Goal: Information Seeking & Learning: Learn about a topic

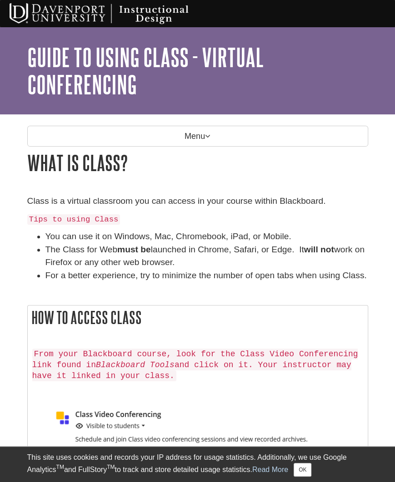
click at [203, 131] on p "Menu" at bounding box center [197, 136] width 341 height 21
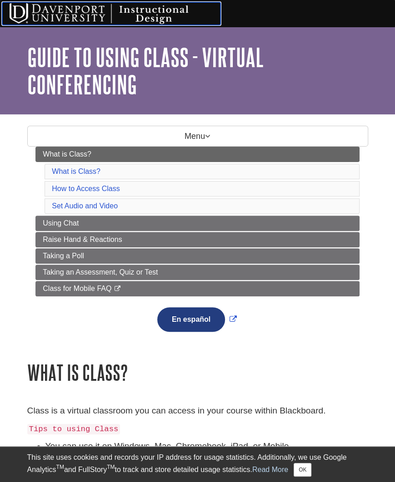
click at [57, 5] on img at bounding box center [111, 13] width 218 height 23
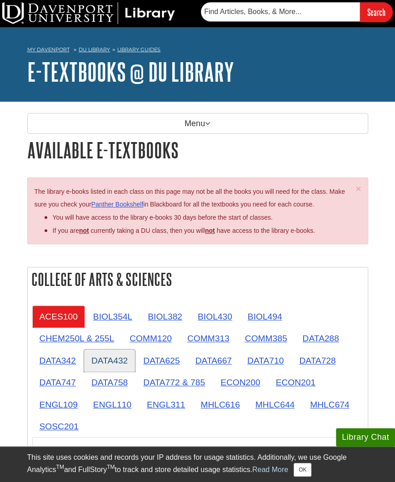
click at [113, 360] on link "DATA432" at bounding box center [109, 361] width 51 height 22
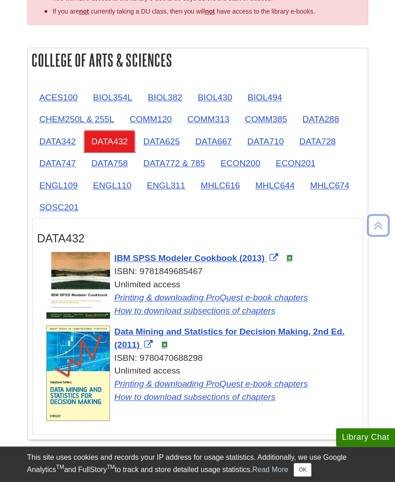
scroll to position [227, 0]
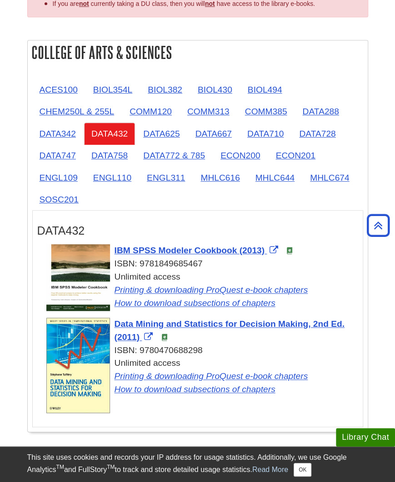
click at [111, 204] on ul "ACES100 BIOL354L BIOL382 BIOL430 BIOL494 CHEM250L & 255L COMM120 COMM313 COMM38…" at bounding box center [197, 145] width 331 height 133
click at [155, 141] on link "DATA625" at bounding box center [161, 134] width 51 height 22
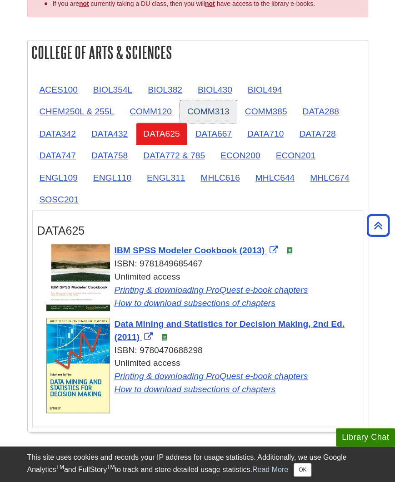
click at [208, 118] on link "COMM313" at bounding box center [208, 111] width 57 height 22
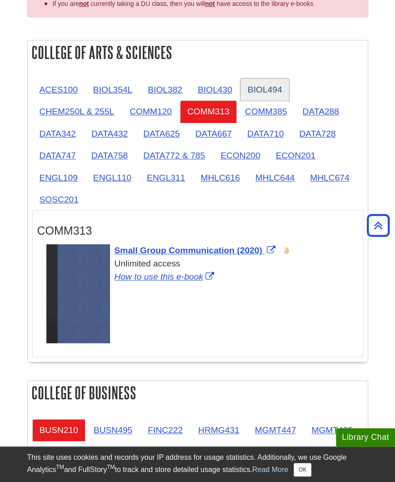
click at [258, 96] on link "BIOL494" at bounding box center [264, 90] width 49 height 22
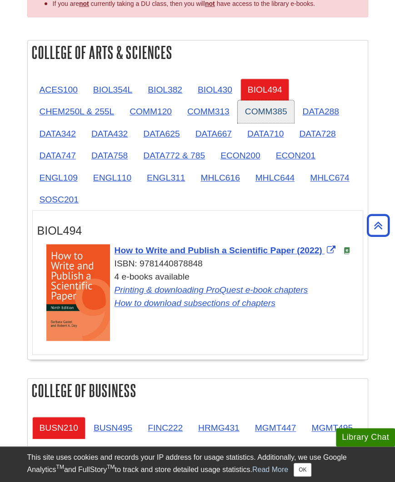
click at [262, 109] on link "COMM385" at bounding box center [266, 111] width 57 height 22
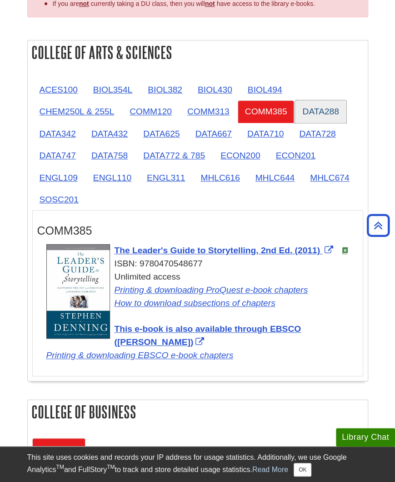
click at [303, 108] on link "DATA288" at bounding box center [320, 111] width 51 height 22
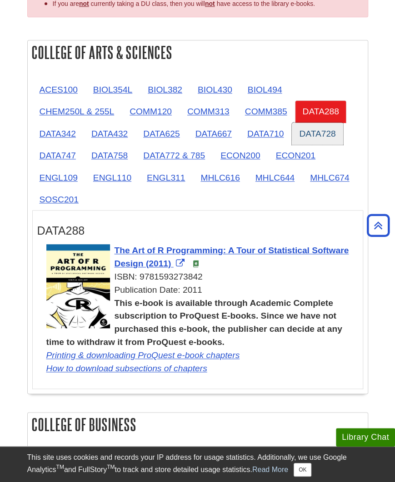
click at [297, 133] on link "DATA728" at bounding box center [317, 134] width 51 height 22
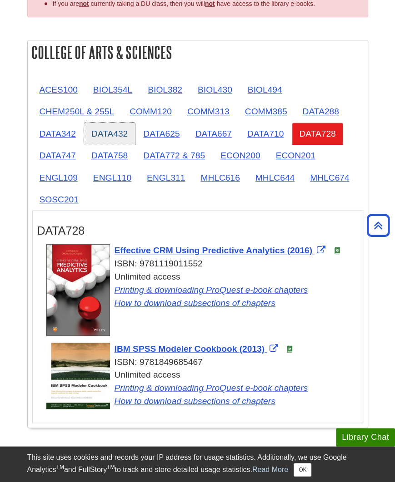
click at [132, 126] on link "DATA432" at bounding box center [109, 134] width 51 height 22
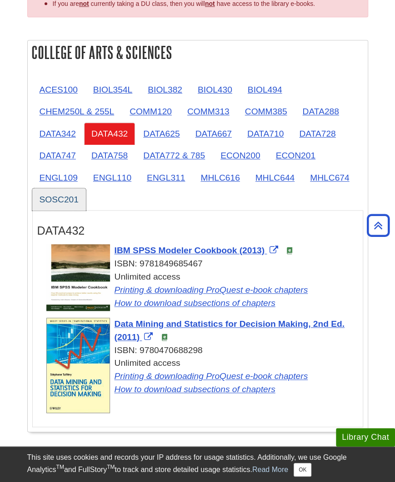
click at [64, 206] on link "SOSC201" at bounding box center [59, 200] width 54 height 22
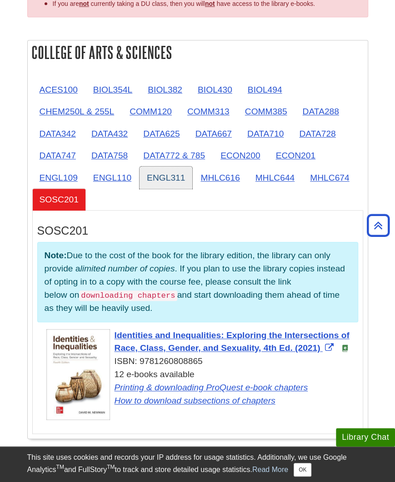
click at [144, 179] on link "ENGL311" at bounding box center [165, 178] width 53 height 22
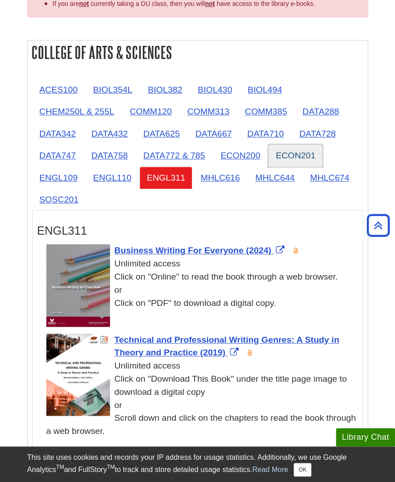
click at [291, 149] on link "ECON201" at bounding box center [295, 155] width 54 height 22
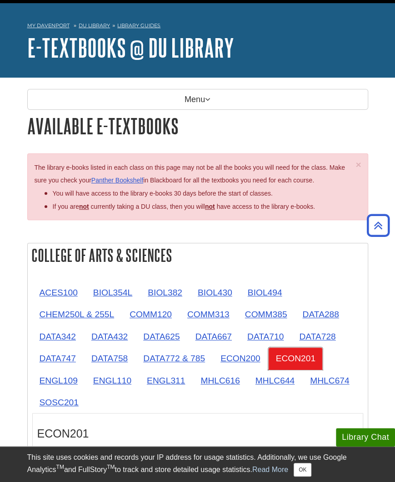
scroll to position [0, 0]
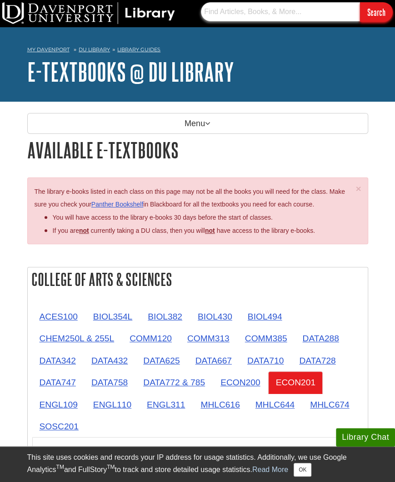
click at [256, 10] on input "text" at bounding box center [280, 11] width 159 height 19
type input "Mini tab"
click at [368, 15] on input "Search" at bounding box center [376, 12] width 33 height 20
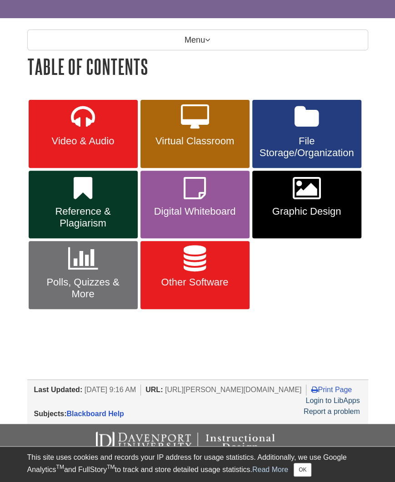
scroll to position [80, 0]
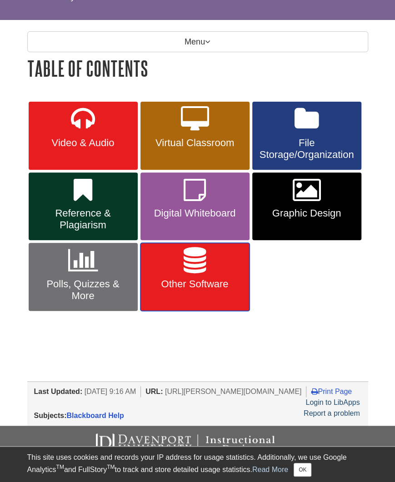
click at [217, 278] on span "Other Software" at bounding box center [194, 284] width 95 height 12
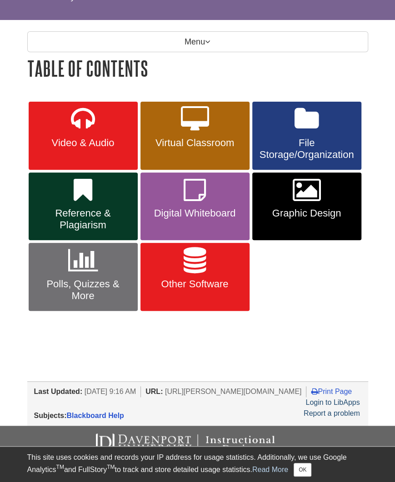
scroll to position [104, 0]
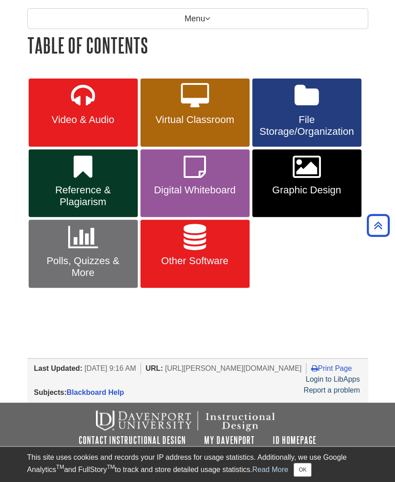
click at [205, 262] on span "Other Software" at bounding box center [194, 261] width 95 height 12
click at [328, 109] on link "File Storage/Organization" at bounding box center [306, 113] width 109 height 68
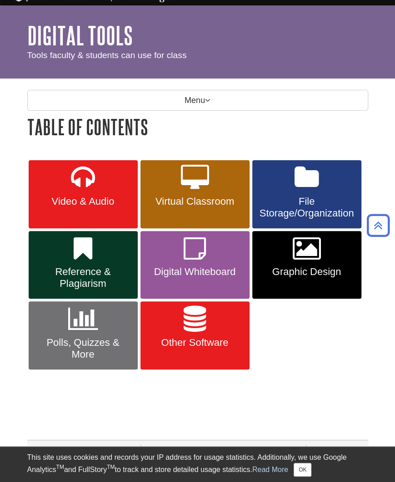
scroll to position [0, 0]
